Goal: Entertainment & Leisure: Consume media (video, audio)

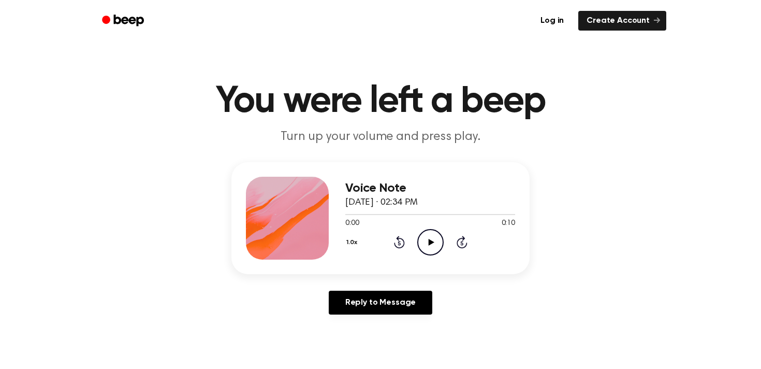
click at [440, 236] on icon "Play Audio" at bounding box center [431, 242] width 26 height 26
click at [436, 240] on icon "Play Audio" at bounding box center [431, 242] width 26 height 26
click at [424, 235] on icon "Play Audio" at bounding box center [431, 242] width 26 height 26
click at [567, 175] on div "Voice Note August 19, 2024 · 02:34 PM 0:07 0:10 Your browser does not support t…" at bounding box center [380, 242] width 737 height 161
click at [434, 237] on icon "Play Audio" at bounding box center [431, 242] width 26 height 26
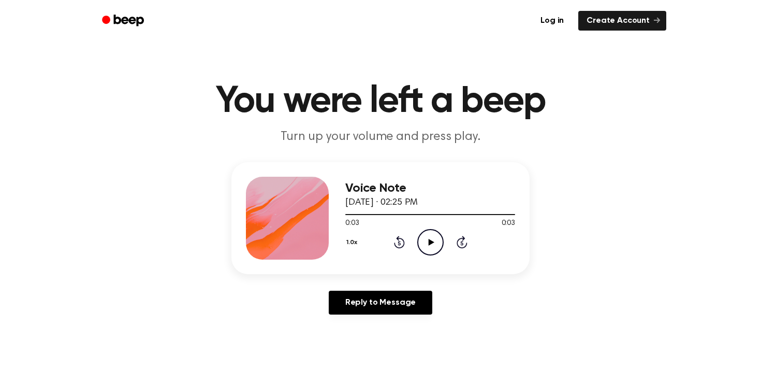
click at [433, 243] on icon "Play Audio" at bounding box center [431, 242] width 26 height 26
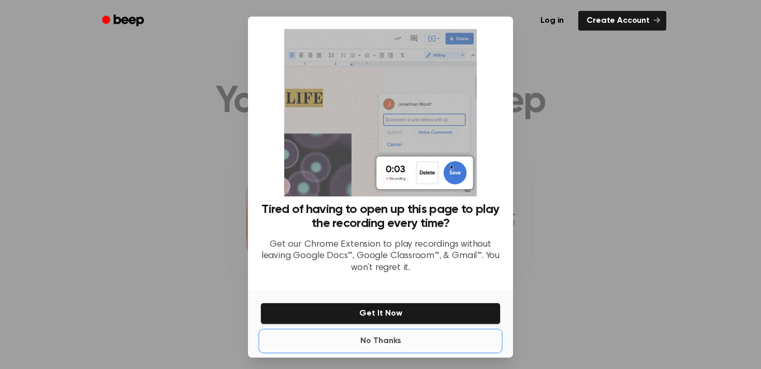
click at [390, 340] on button "No Thanks" at bounding box center [381, 340] width 240 height 21
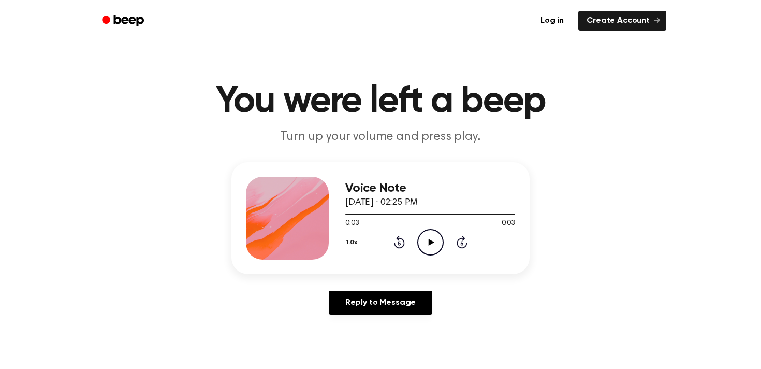
click at [444, 248] on div "1.0x Rewind 5 seconds Play Audio Skip 5 seconds" at bounding box center [431, 242] width 170 height 26
click at [431, 242] on icon at bounding box center [431, 242] width 6 height 7
click at [422, 236] on icon "Play Audio" at bounding box center [431, 242] width 26 height 26
click at [434, 240] on icon "Play Audio" at bounding box center [431, 242] width 26 height 26
click at [284, 223] on div at bounding box center [287, 218] width 83 height 83
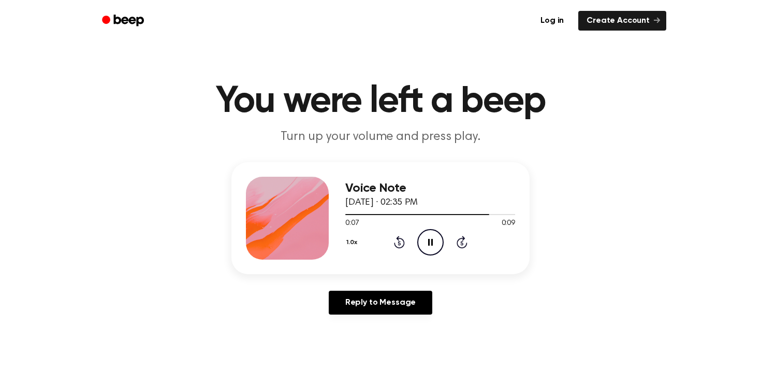
click at [423, 243] on icon "Pause Audio" at bounding box center [431, 242] width 26 height 26
click at [434, 248] on icon "Play Audio" at bounding box center [431, 242] width 26 height 26
click at [427, 242] on icon "Play Audio" at bounding box center [431, 242] width 26 height 26
